Goal: Information Seeking & Learning: Find specific fact

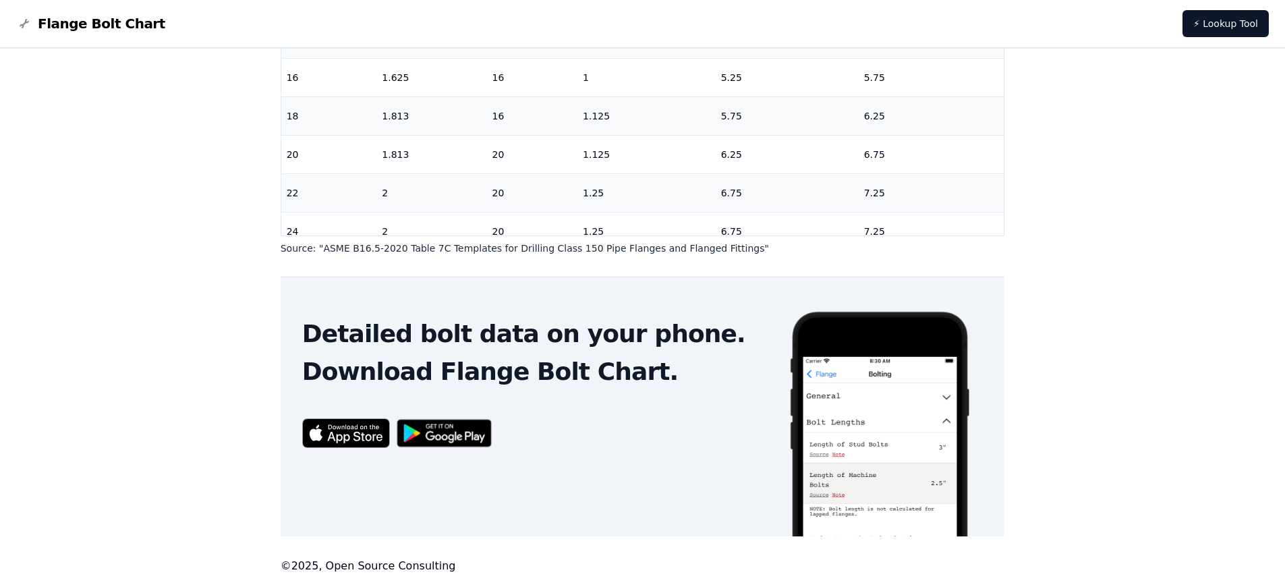
scroll to position [448, 0]
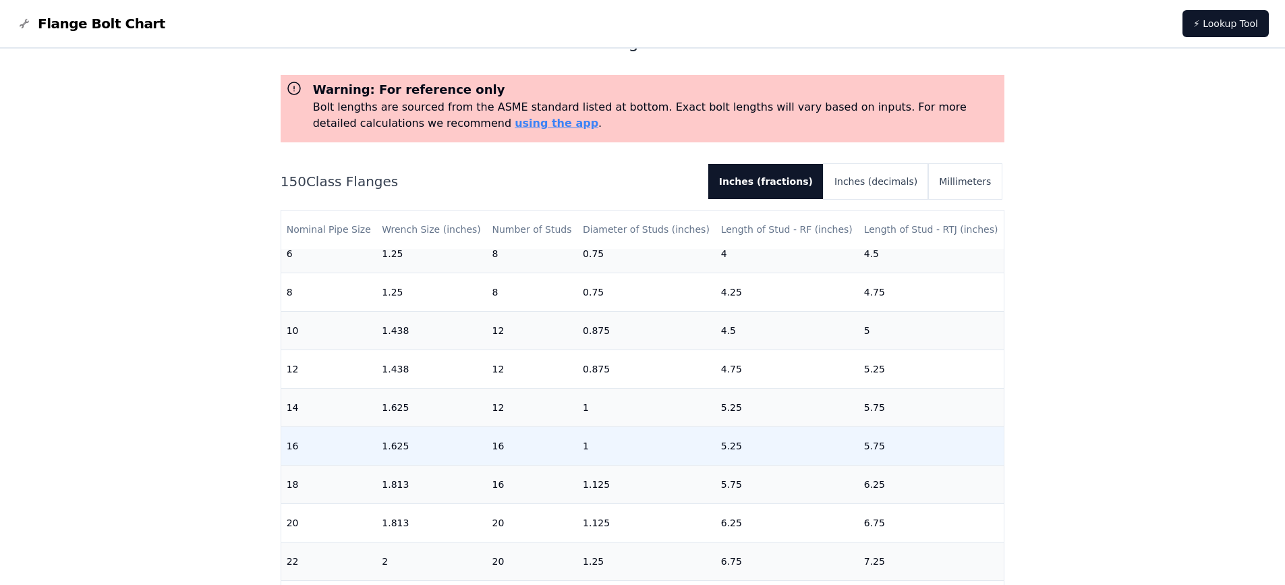
scroll to position [67, 0]
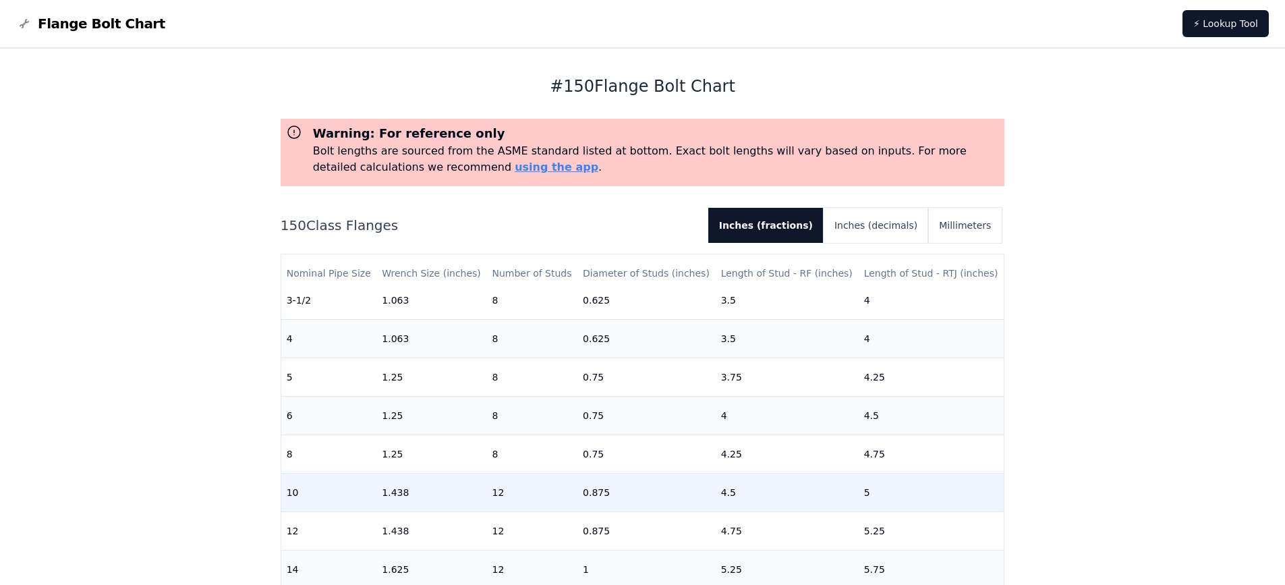
scroll to position [337, 0]
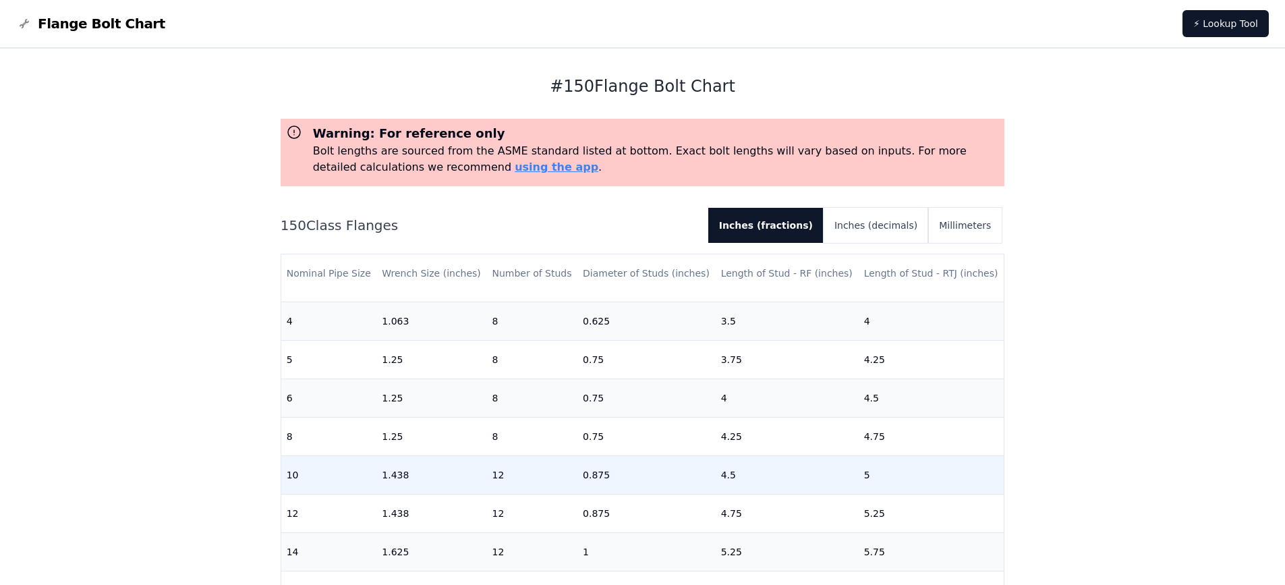
click at [476, 471] on td "1.438" at bounding box center [432, 474] width 110 height 38
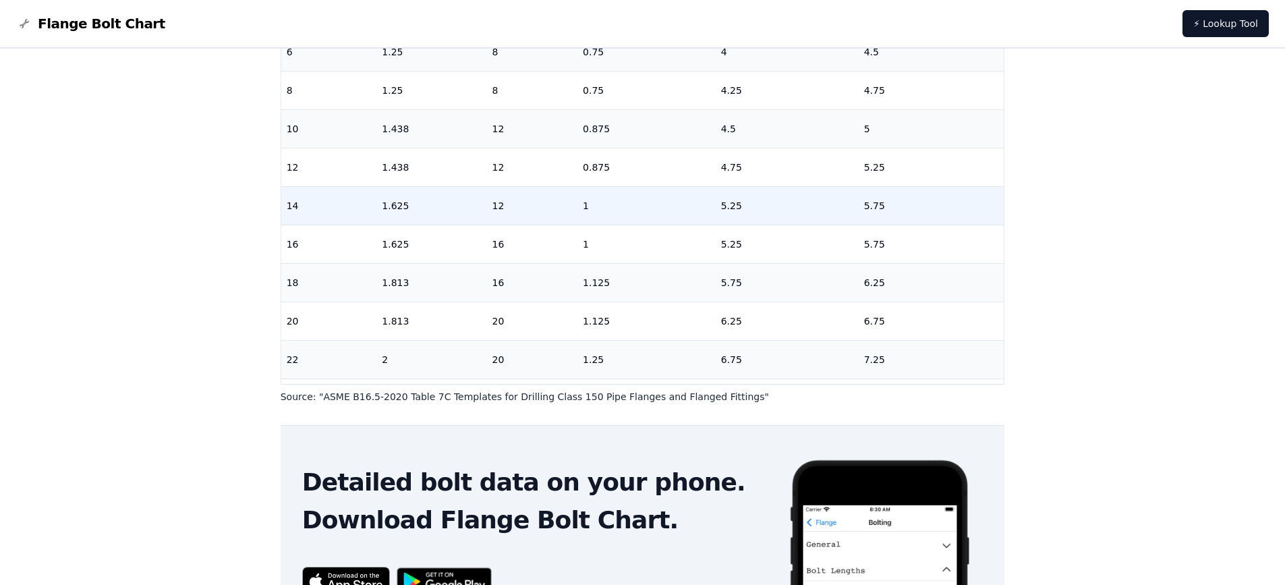
scroll to position [271, 0]
